Goal: Information Seeking & Learning: Learn about a topic

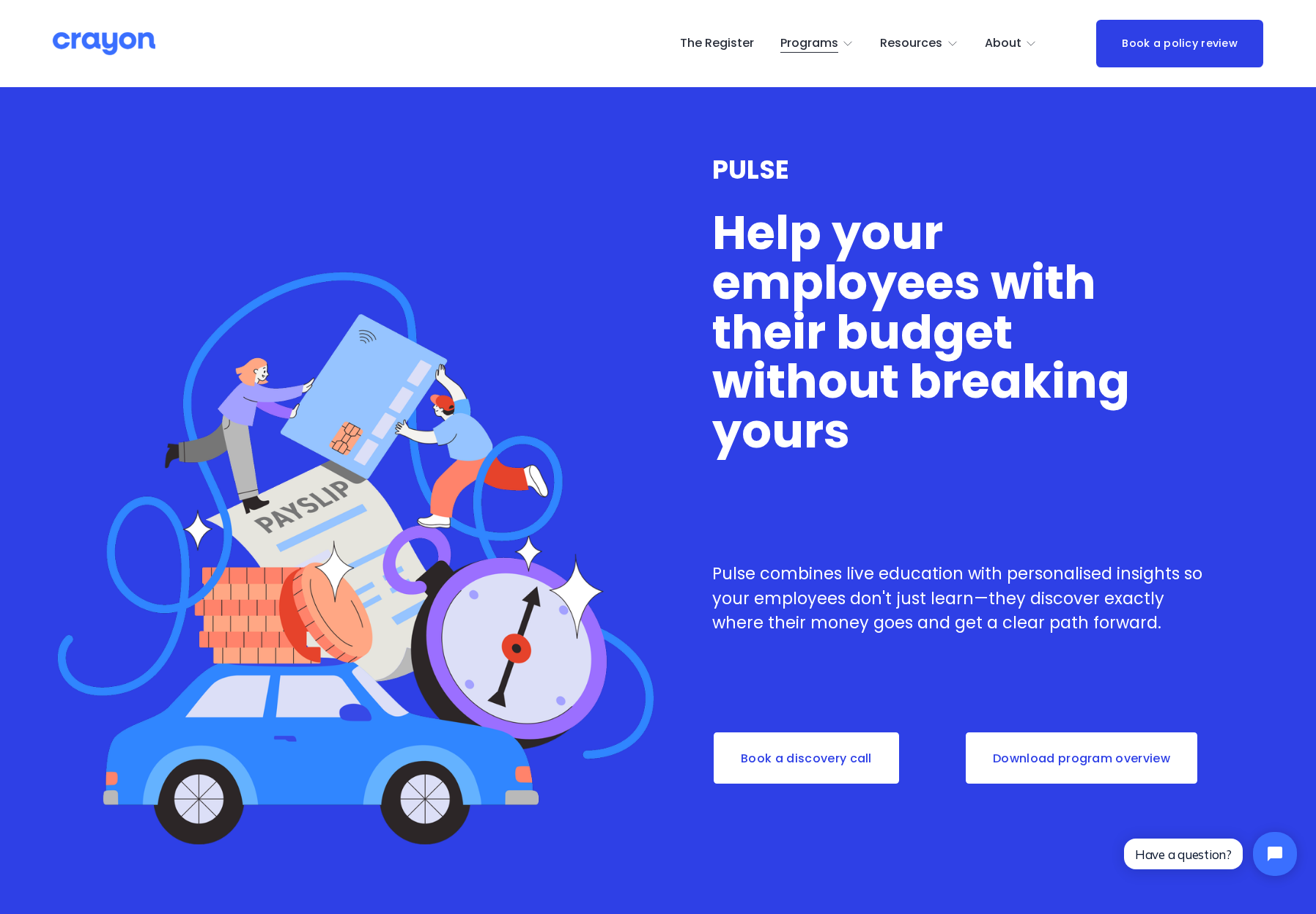
click at [832, 50] on span "Programs" at bounding box center [809, 43] width 58 height 21
click at [0, 0] on span "Pulse: Annual Financial Health Check" at bounding box center [0, 0] width 0 height 0
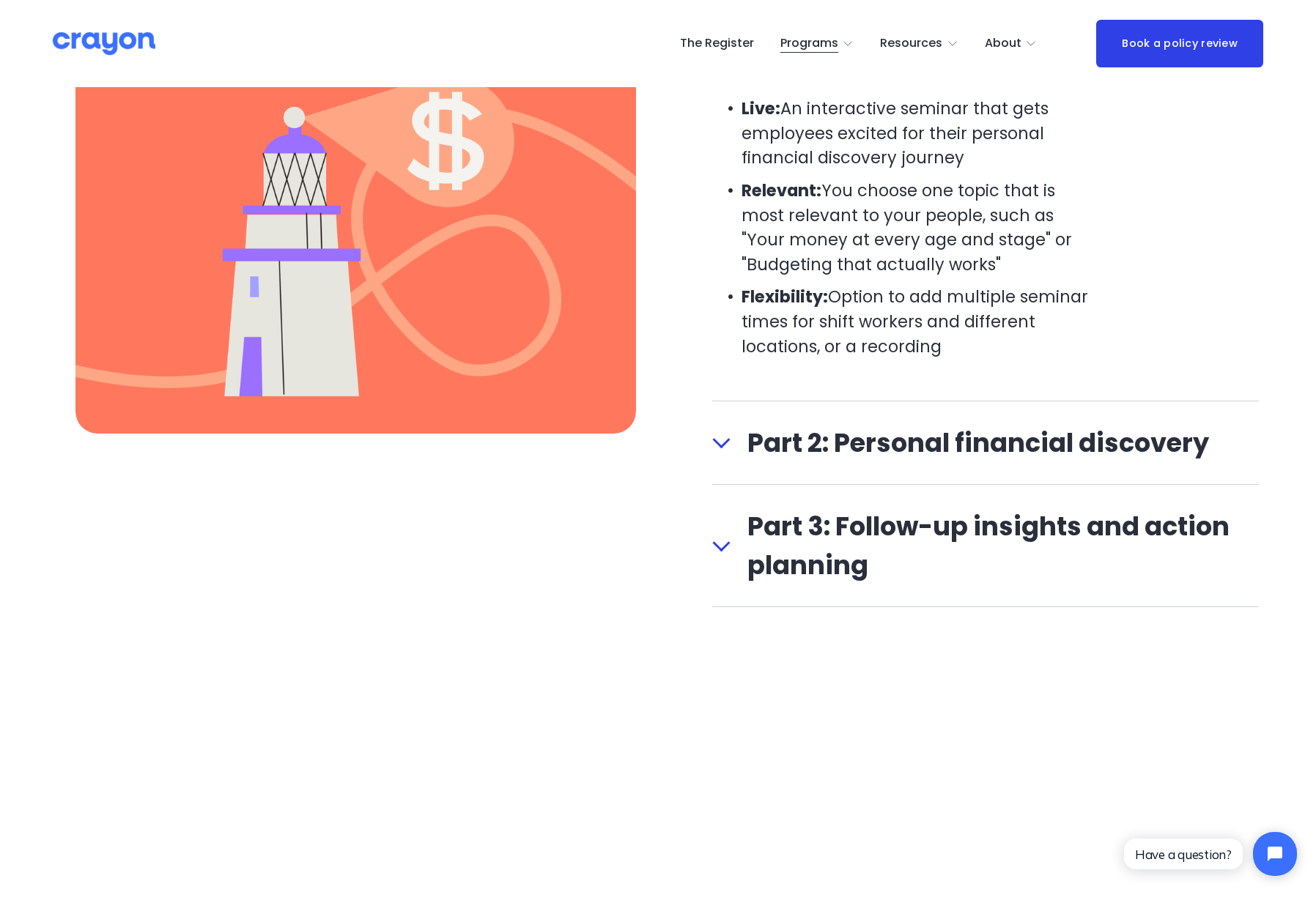
scroll to position [1749, 0]
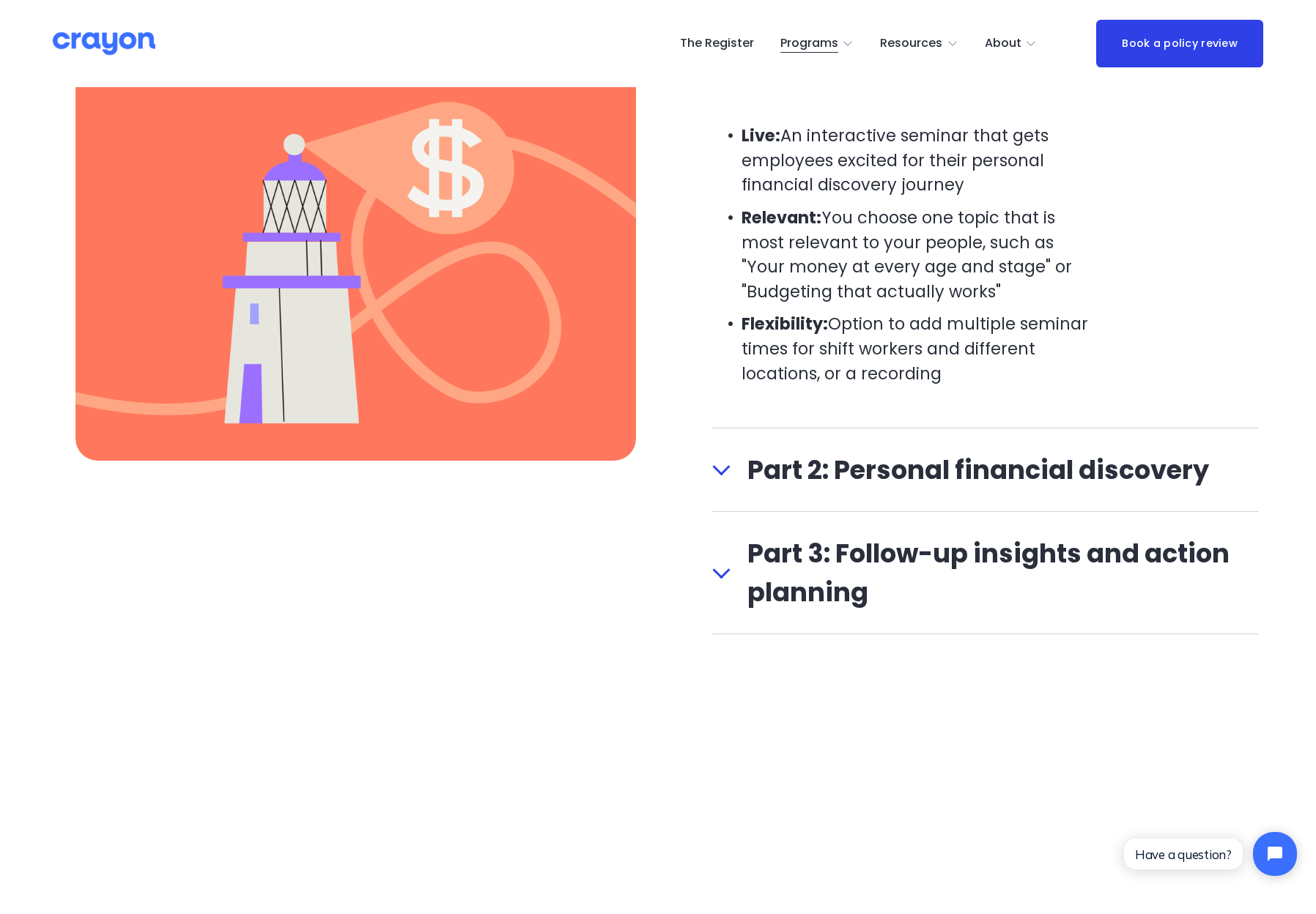
click at [737, 499] on button "Part 2: Personal financial discovery" at bounding box center [986, 469] width 547 height 82
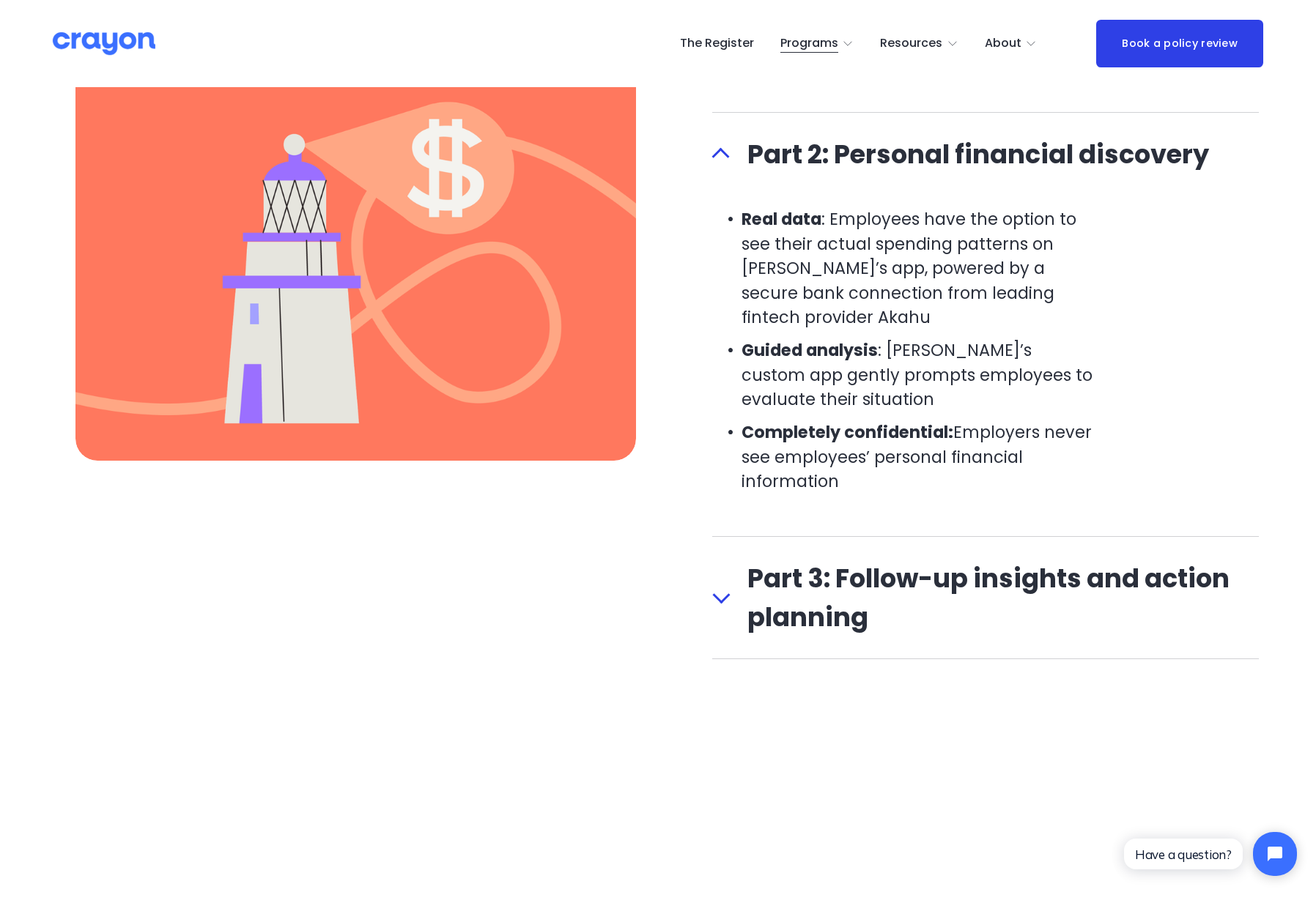
click at [731, 587] on span "Part 3: Follow-up insights and action planning" at bounding box center [993, 597] width 529 height 77
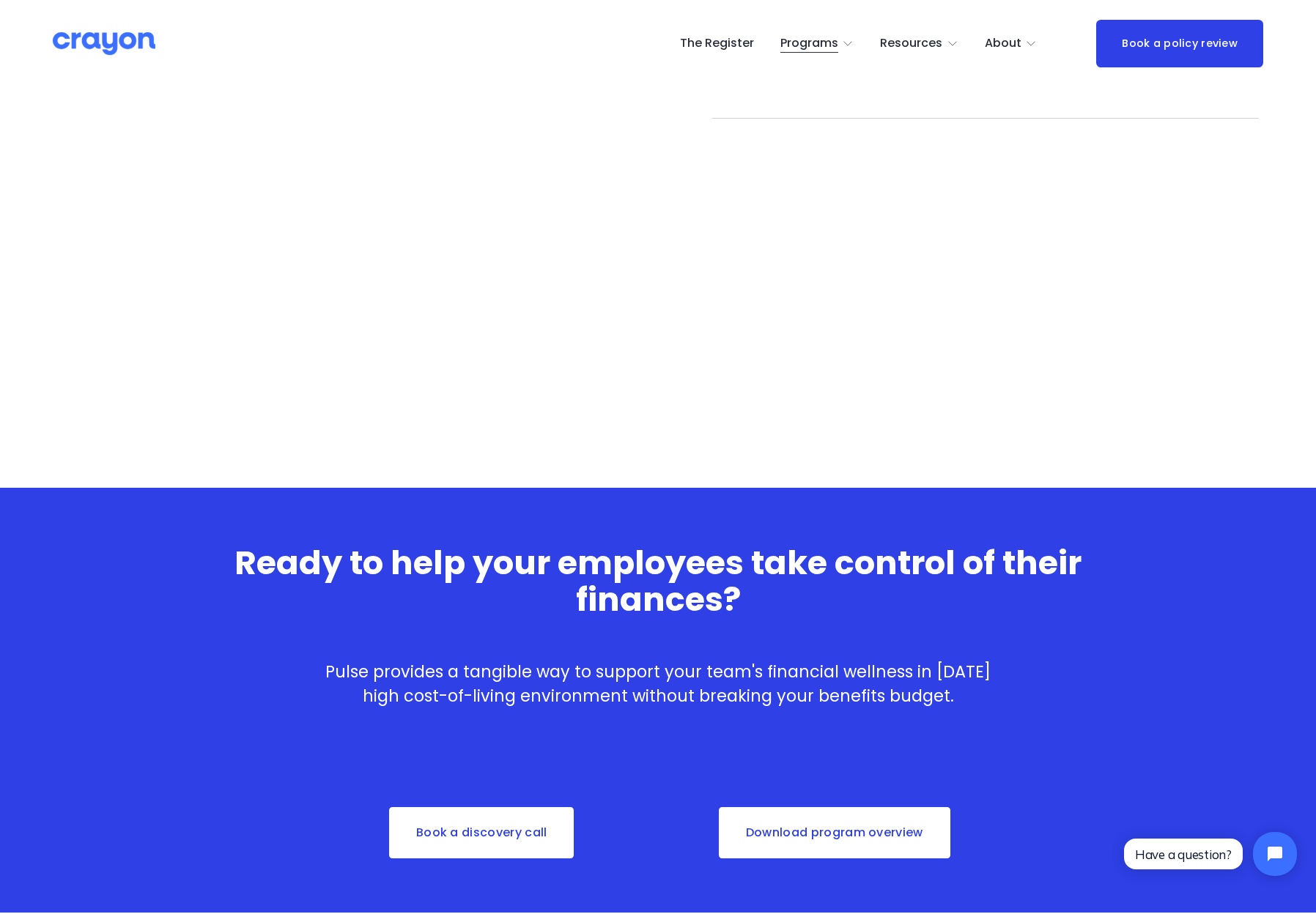
scroll to position [2514, 0]
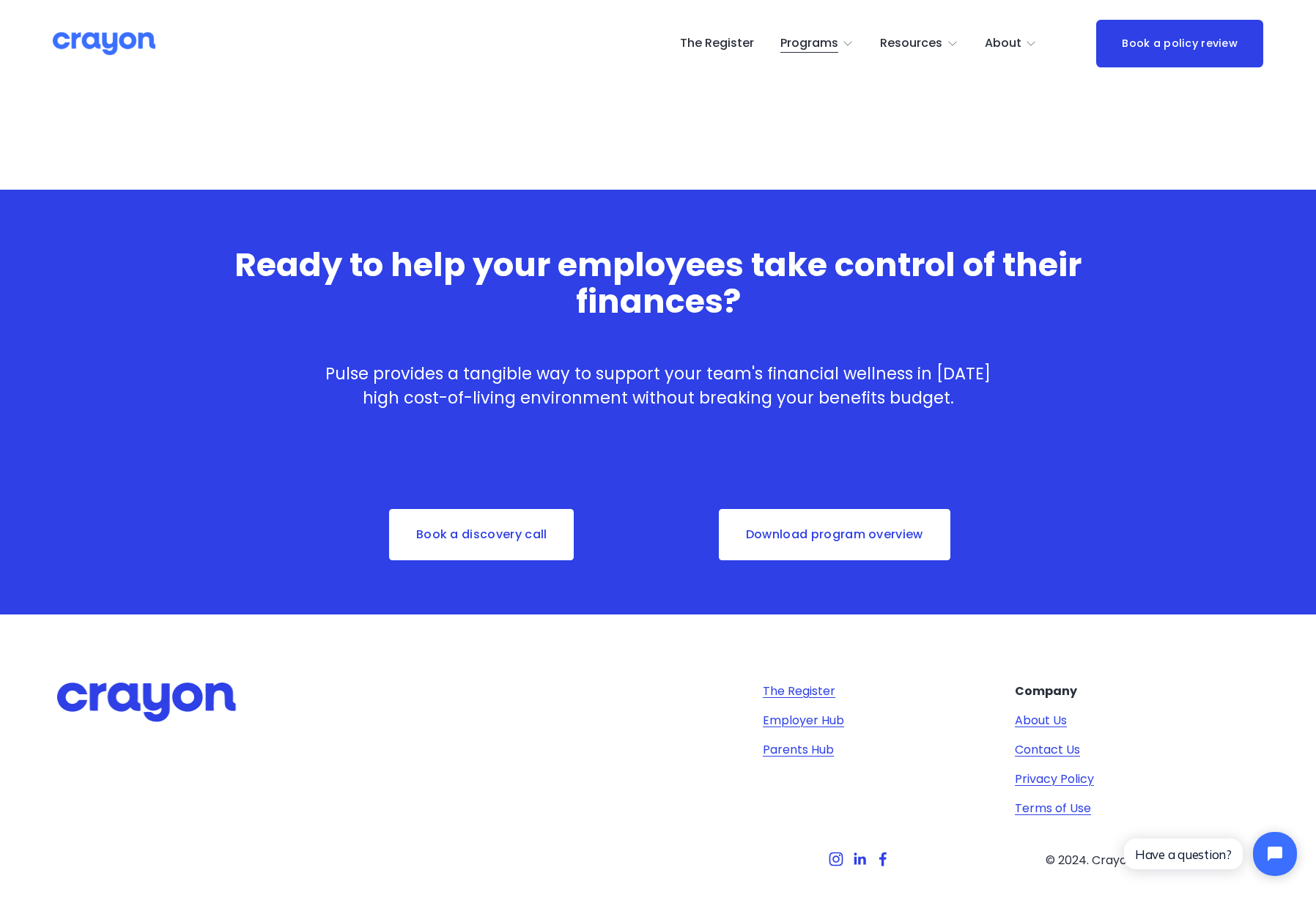
click at [879, 392] on p "Pulse provides a tangible way to support your team's financial wellness in [DAT…" at bounding box center [658, 386] width 698 height 49
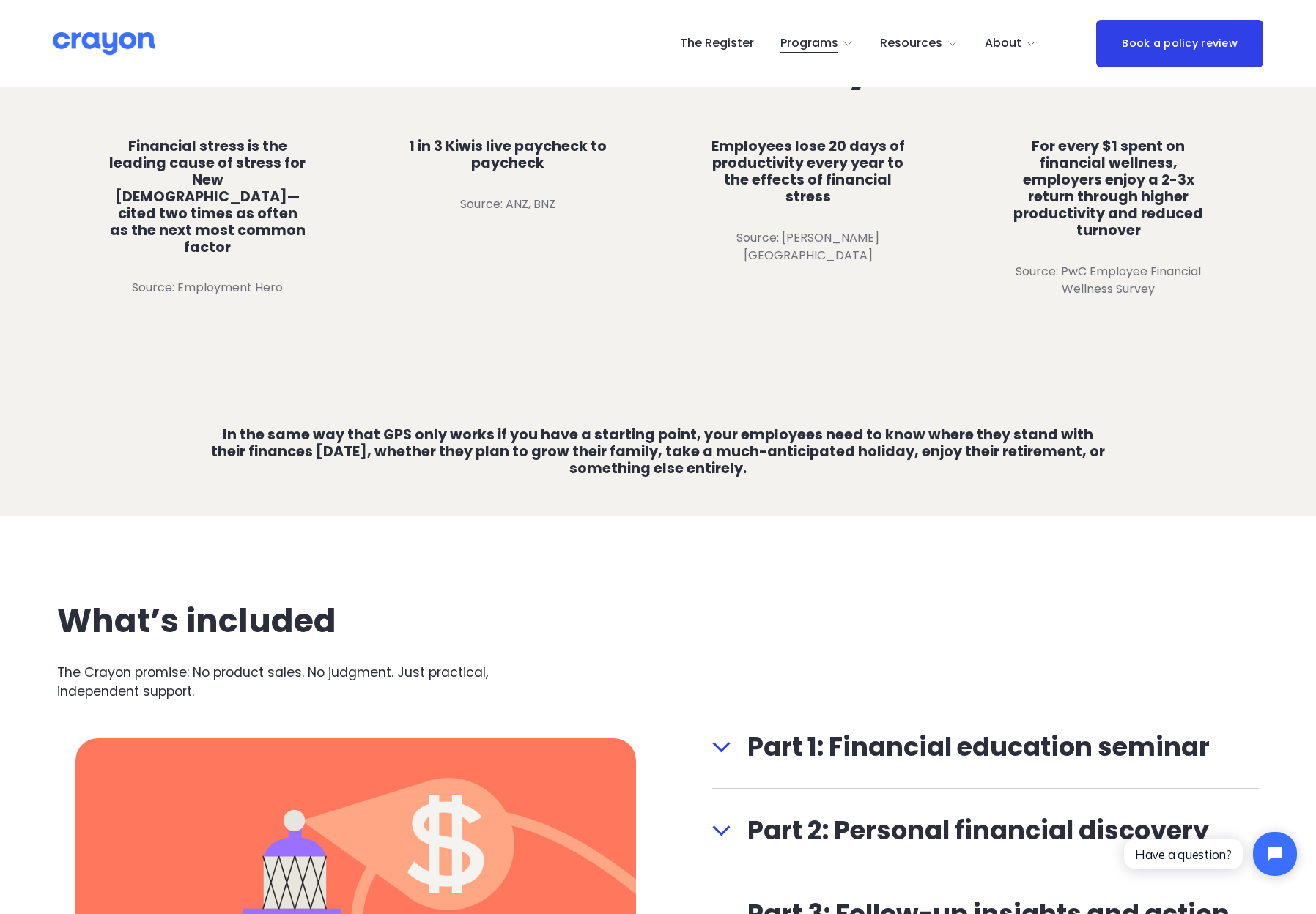
scroll to position [1317, 0]
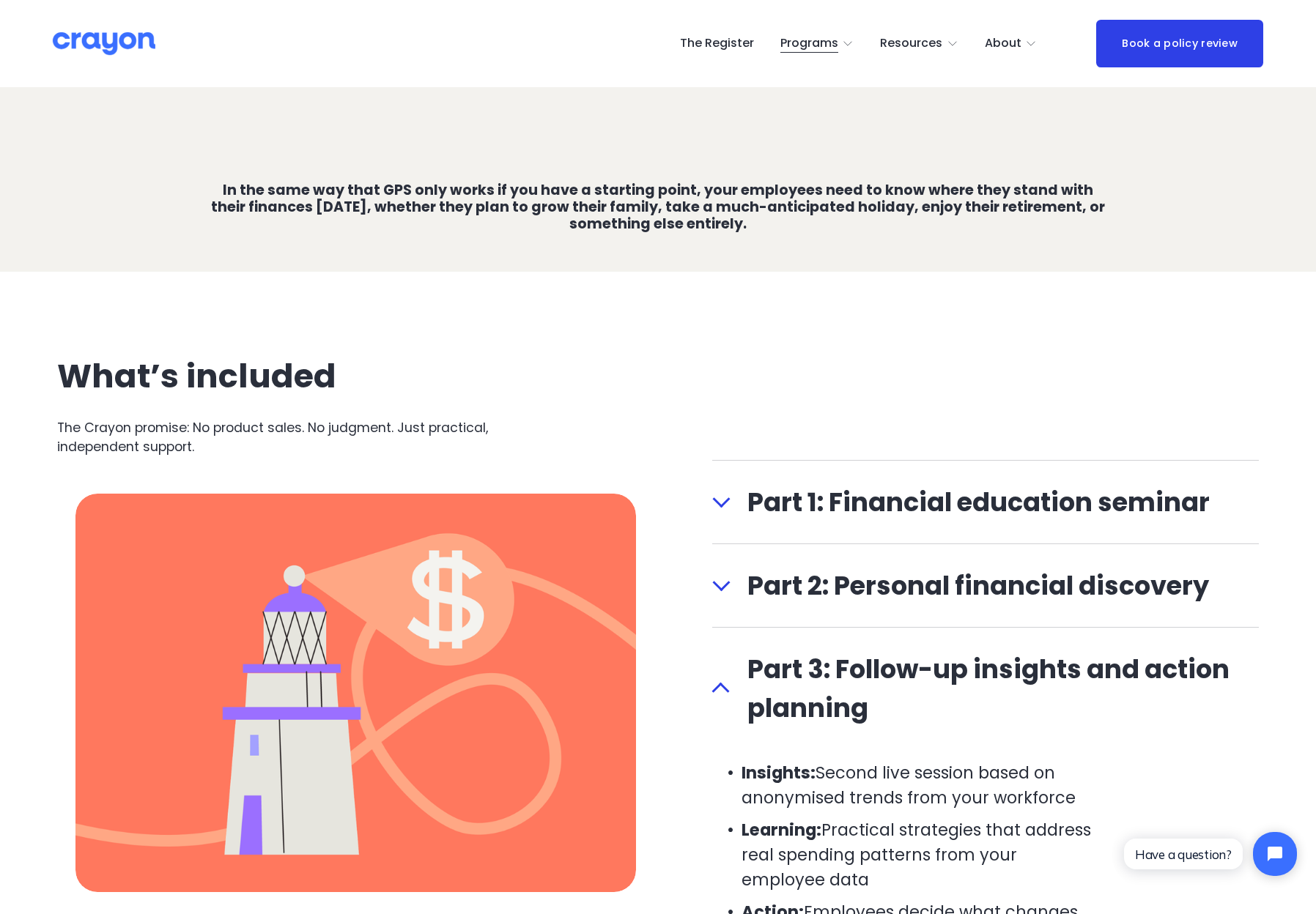
click at [720, 501] on div at bounding box center [722, 499] width 18 height 18
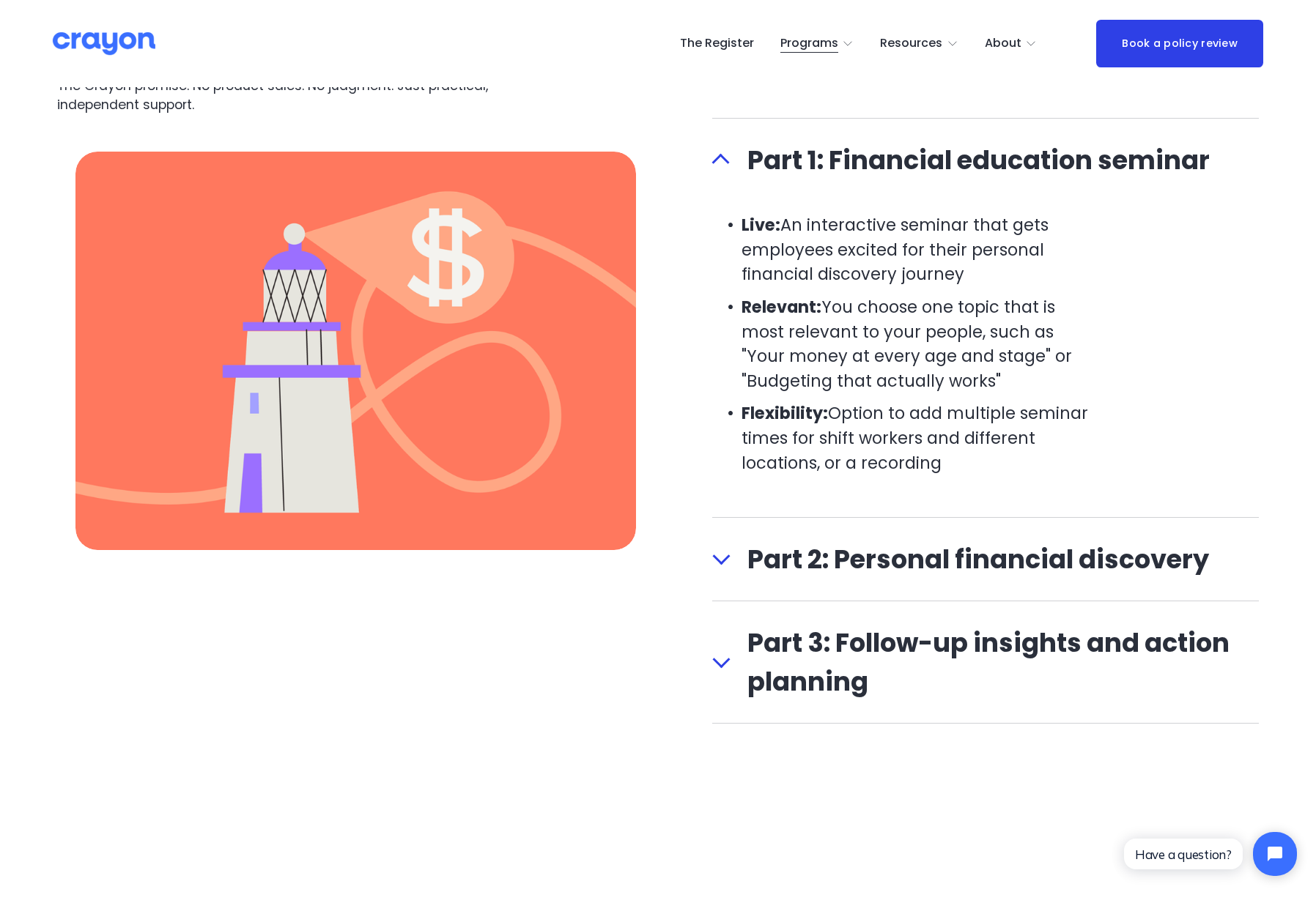
scroll to position [1721, 0]
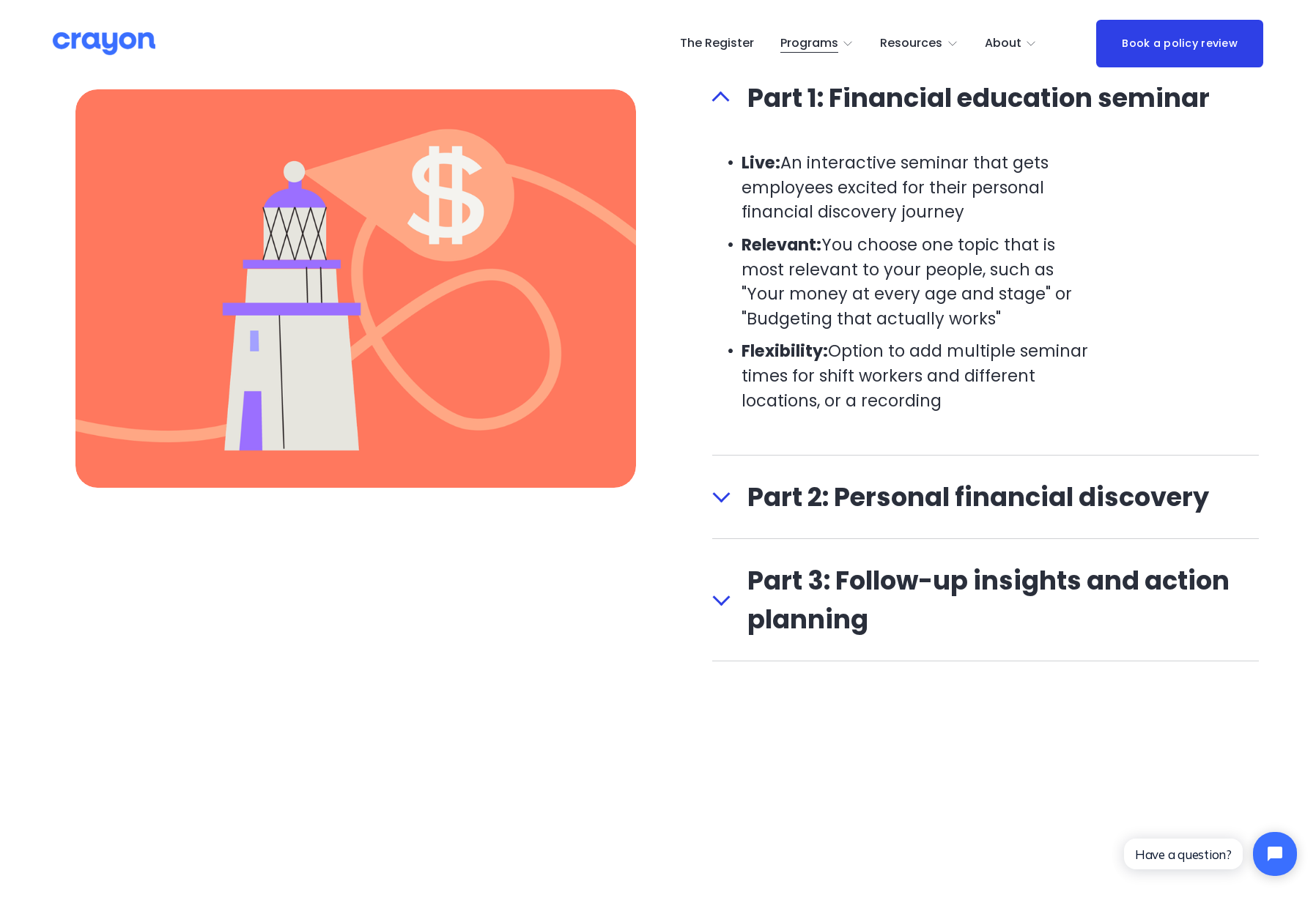
click at [719, 500] on div at bounding box center [722, 495] width 18 height 18
